Goal: Browse casually

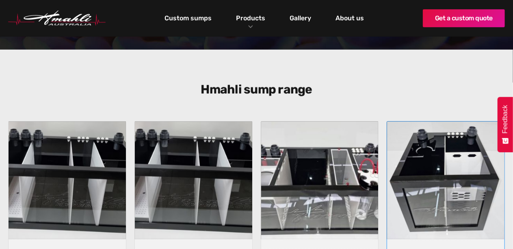
scroll to position [223, 0]
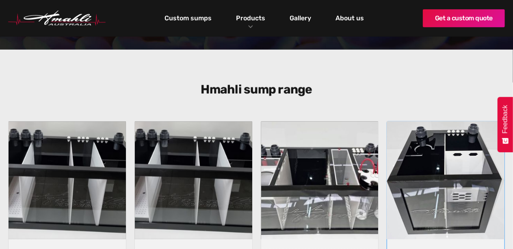
click at [463, 198] on img at bounding box center [445, 180] width 123 height 123
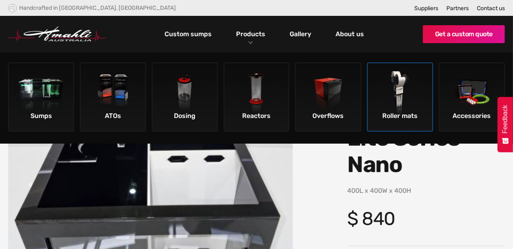
click at [401, 93] on img at bounding box center [401, 94] width 46 height 46
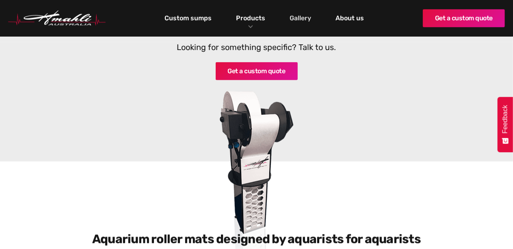
scroll to position [373, 0]
click at [302, 19] on link "Gallery" at bounding box center [301, 18] width 26 height 14
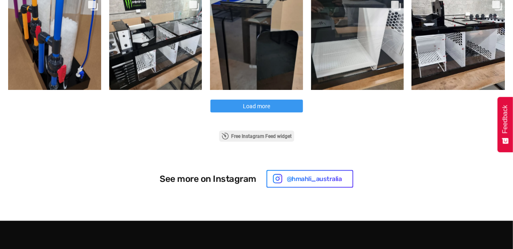
scroll to position [485, 0]
